Goal: Task Accomplishment & Management: Manage account settings

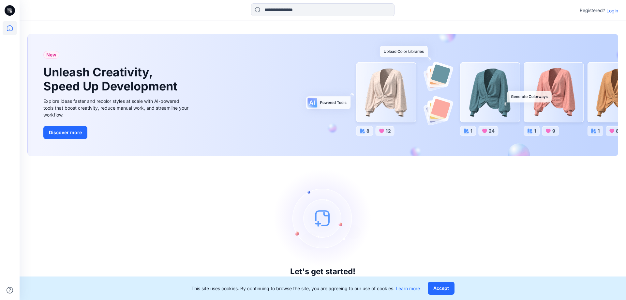
click at [612, 12] on p "Login" at bounding box center [612, 10] width 12 height 7
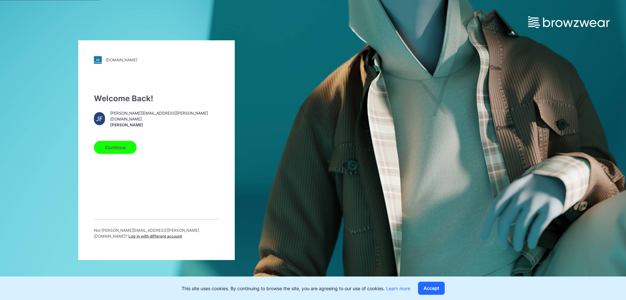
click at [117, 151] on button "Continue" at bounding box center [115, 146] width 43 height 13
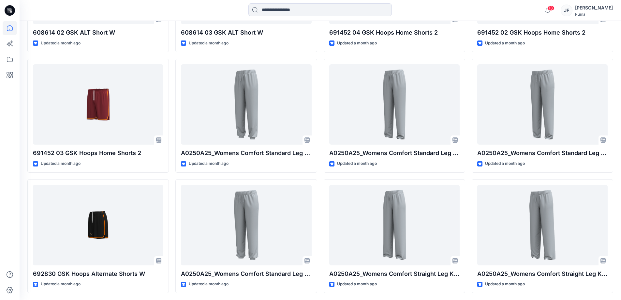
scroll to position [1756, 0]
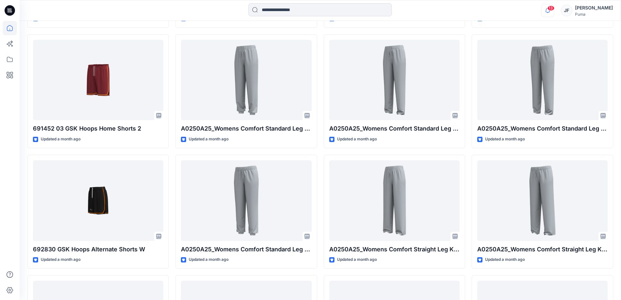
click at [554, 15] on icon "button" at bounding box center [547, 10] width 12 height 13
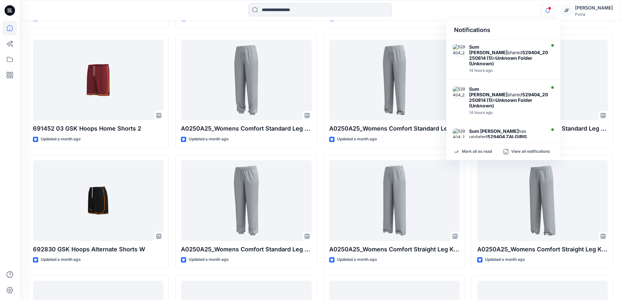
click at [424, 6] on div at bounding box center [320, 10] width 301 height 14
